Goal: Task Accomplishment & Management: Manage account settings

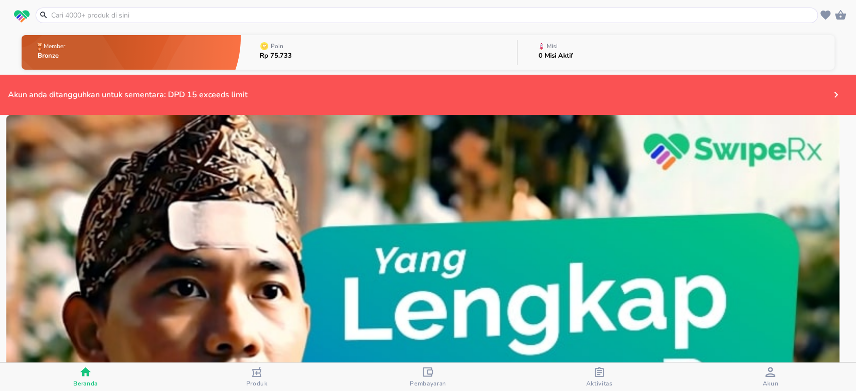
click at [546, 32] on div "Member Bronze Poin Rp 75.733 Misi 0 Misi Aktif" at bounding box center [428, 52] width 856 height 45
click at [564, 60] on div "0 Misi Aktif" at bounding box center [555, 59] width 35 height 13
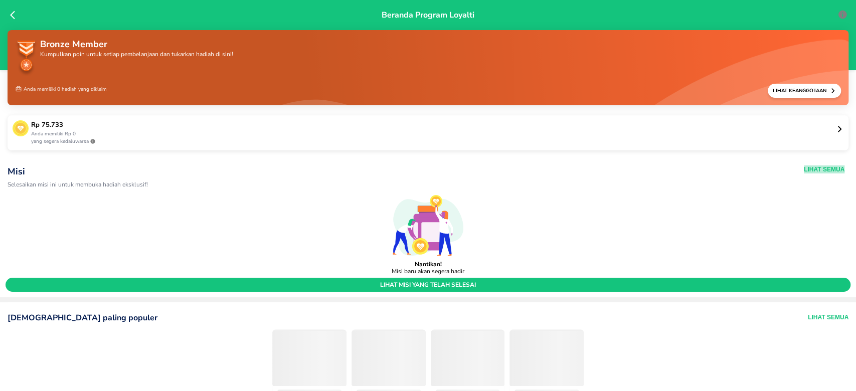
click at [811, 168] on button "Lihat Semua" at bounding box center [824, 169] width 41 height 8
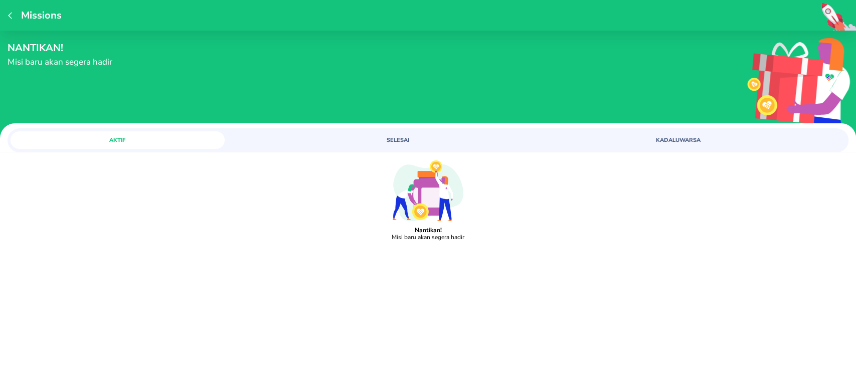
click at [383, 146] on button "SELESAI" at bounding box center [398, 140] width 214 height 18
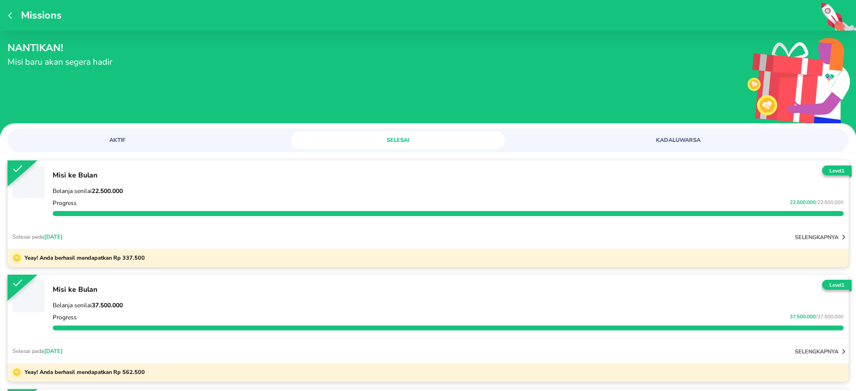
click at [635, 138] on span "KADALUWARSA" at bounding box center [678, 140] width 202 height 8
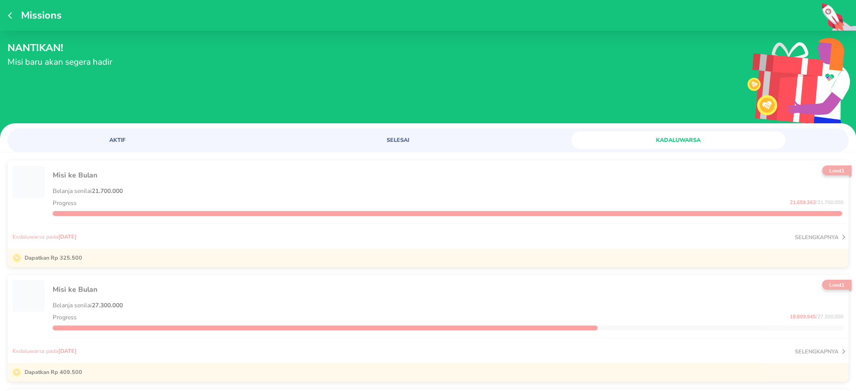
click at [136, 203] on div "Progress 21.659.363 / 21.700.000" at bounding box center [448, 203] width 795 height 12
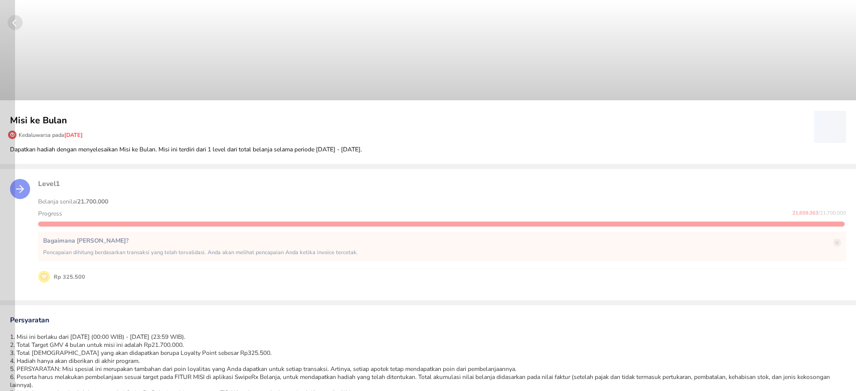
click at [18, 24] on circle "button" at bounding box center [15, 22] width 15 height 15
